Goal: Book appointment/travel/reservation

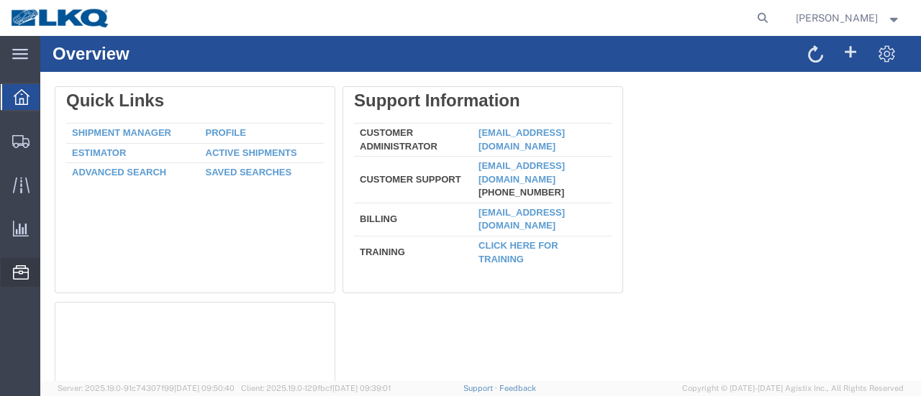
click at [0, 0] on span "Location Appointment" at bounding box center [0, 0] width 0 height 0
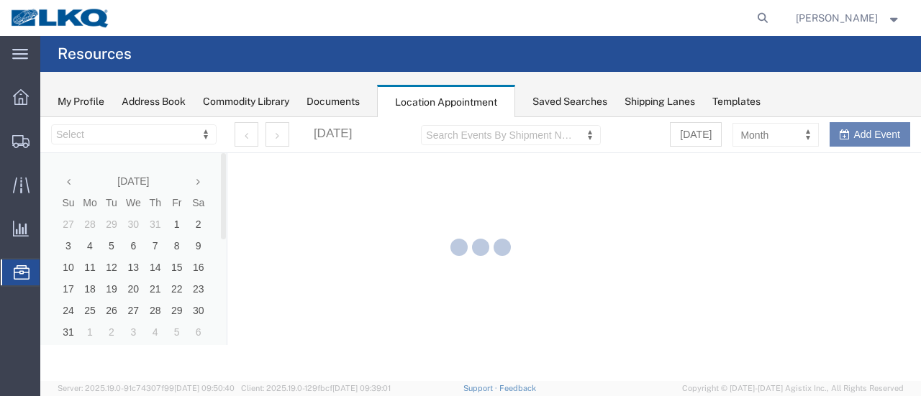
select select "28712"
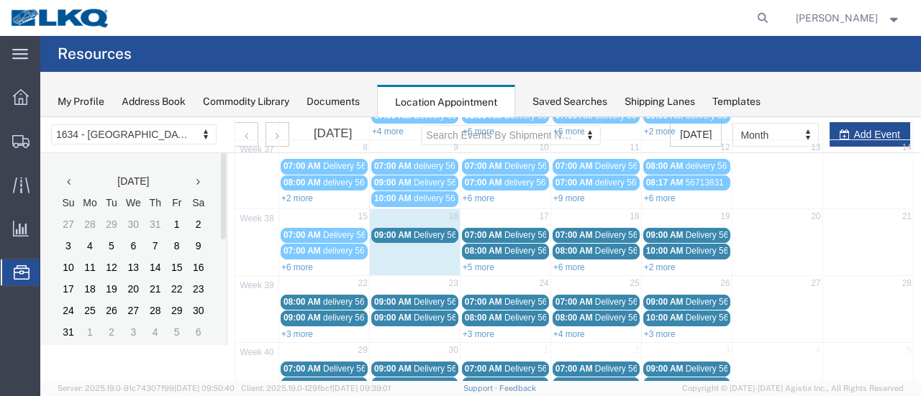
scroll to position [144, 0]
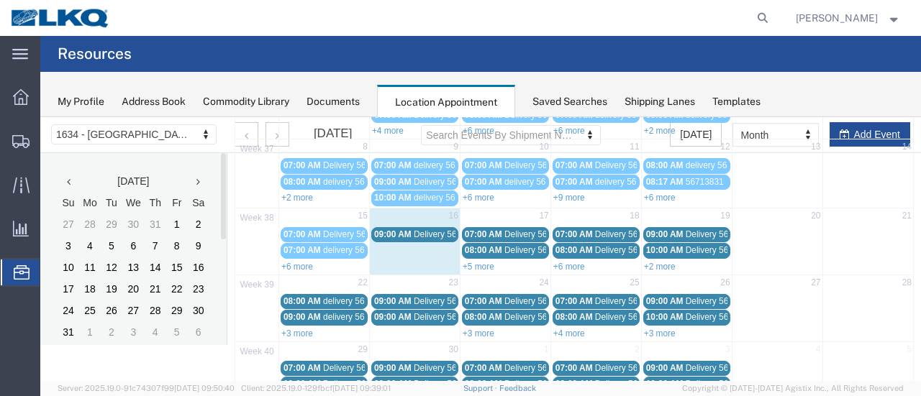
click at [406, 232] on span "09:00 AM" at bounding box center [392, 234] width 37 height 10
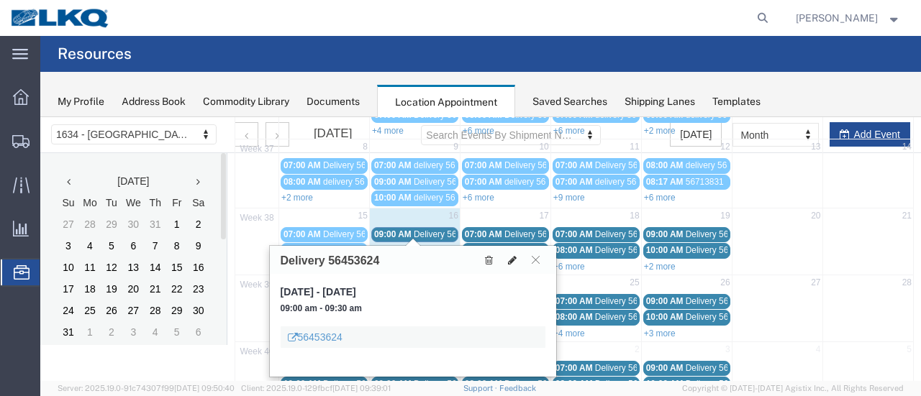
click at [511, 255] on icon at bounding box center [512, 260] width 9 height 10
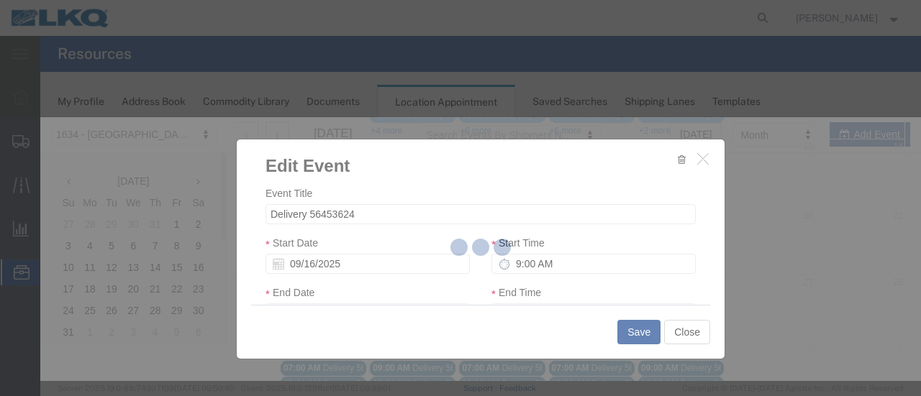
select select
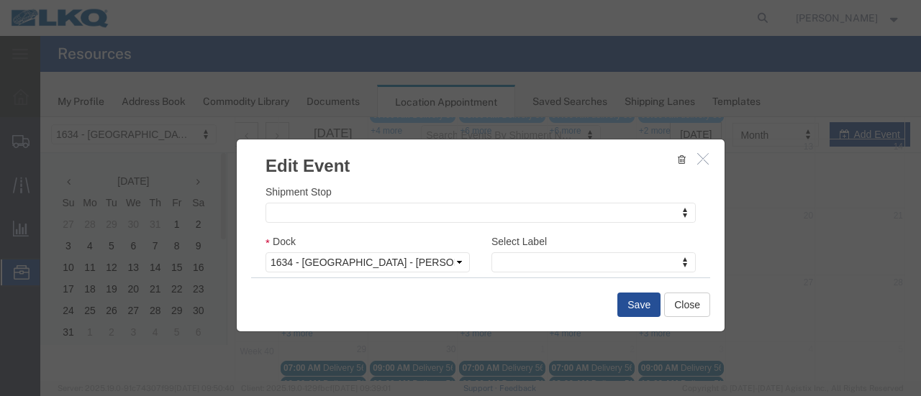
scroll to position [216, 0]
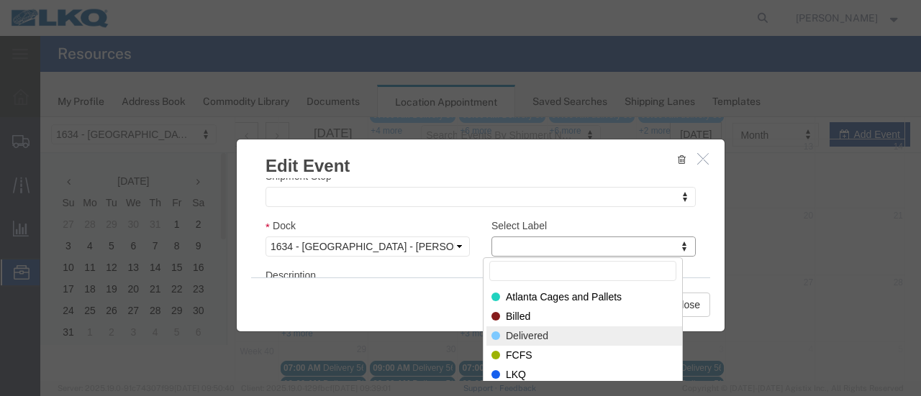
select select "40"
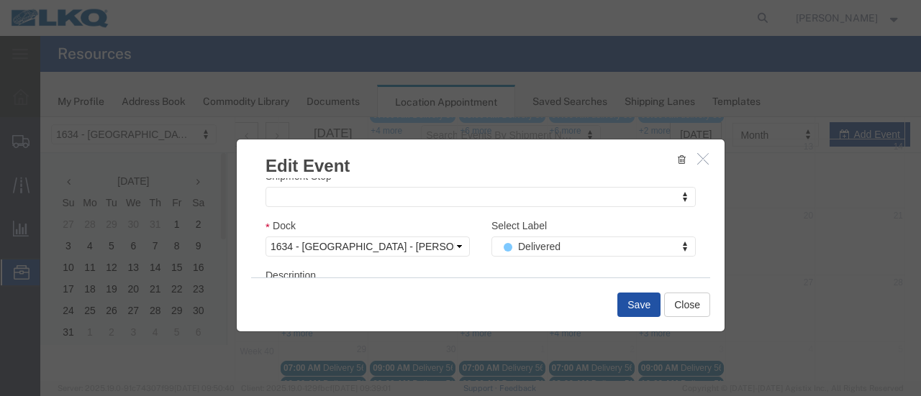
click at [625, 303] on button "Save" at bounding box center [638, 305] width 43 height 24
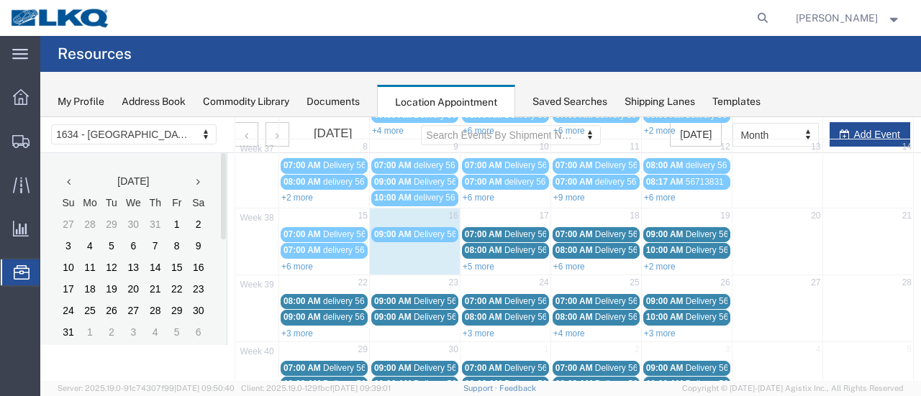
scroll to position [92, 0]
